Goal: Information Seeking & Learning: Learn about a topic

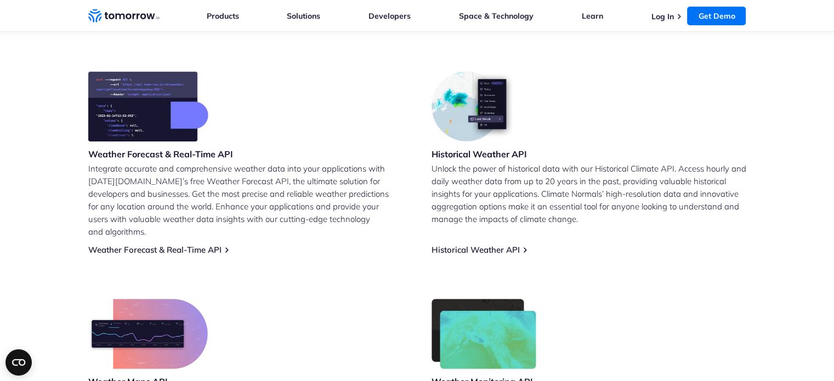
scroll to position [428, 0]
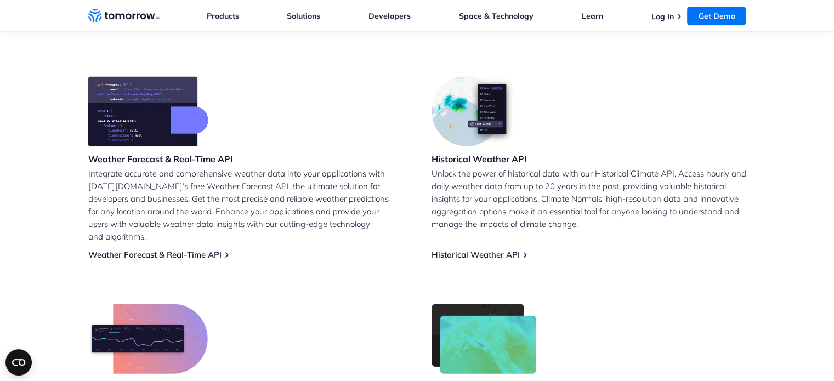
click at [151, 175] on p "Integrate accurate and comprehensive weather data into your applications with […" at bounding box center [245, 205] width 315 height 76
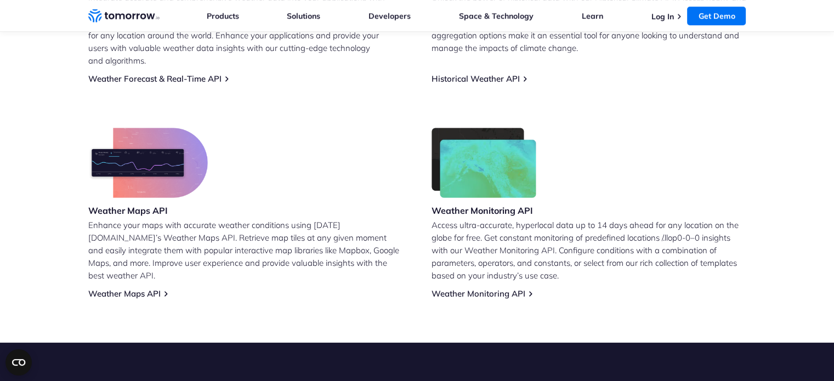
scroll to position [605, 0]
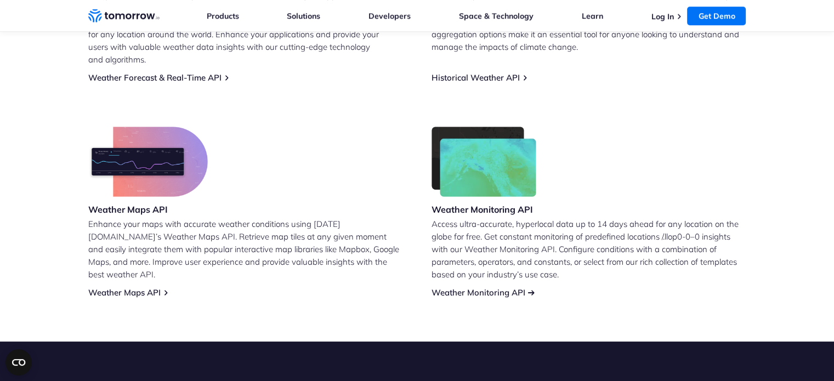
click at [509, 287] on link "Weather Monitoring API" at bounding box center [478, 292] width 94 height 10
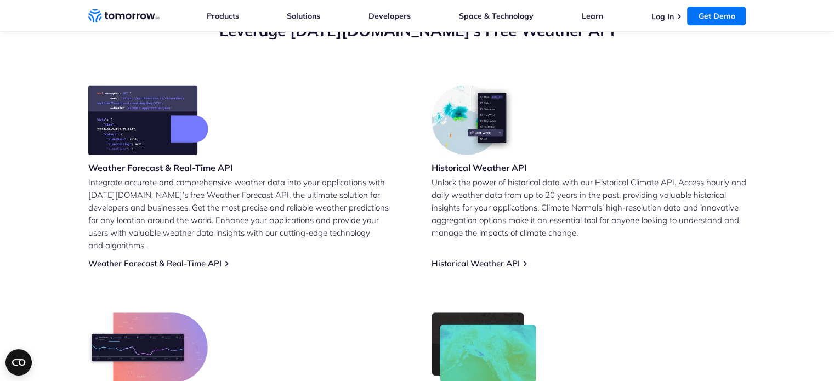
scroll to position [419, 0]
click at [146, 258] on link "Weather Forecast & Real-Time API" at bounding box center [154, 263] width 133 height 10
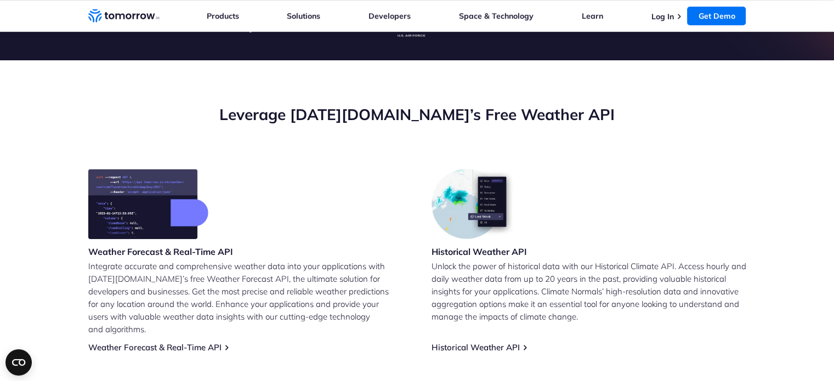
scroll to position [342, 0]
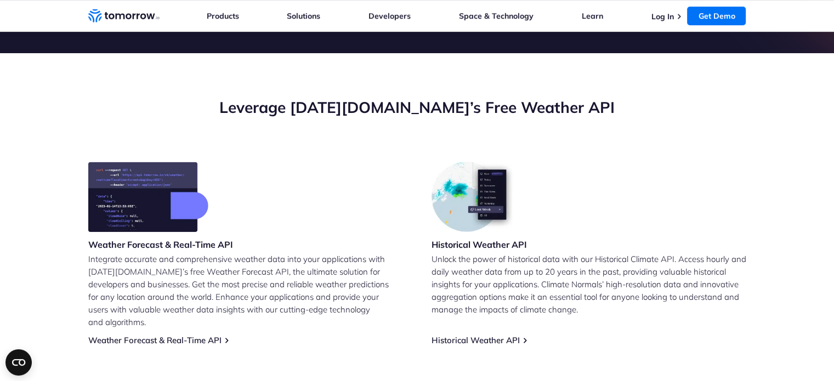
click at [167, 206] on img at bounding box center [148, 197] width 120 height 70
drag, startPoint x: 167, startPoint y: 206, endPoint x: 157, endPoint y: 263, distance: 57.9
click at [157, 263] on div "Weather Forecast & Real-Time API Integrate accurate and comprehensive weather d…" at bounding box center [245, 254] width 315 height 184
click at [157, 263] on p "Integrate accurate and comprehensive weather data into your applications with […" at bounding box center [245, 291] width 315 height 76
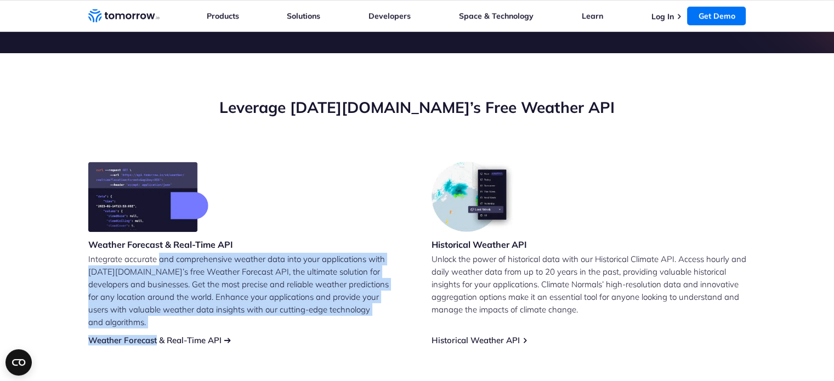
drag, startPoint x: 157, startPoint y: 263, endPoint x: 145, endPoint y: 332, distance: 70.1
click at [145, 332] on div "Weather Forecast & Real-Time API Integrate accurate and comprehensive weather d…" at bounding box center [245, 254] width 315 height 184
click at [145, 335] on link "Weather Forecast & Real-Time API" at bounding box center [154, 340] width 133 height 10
